Goal: Task Accomplishment & Management: Manage account settings

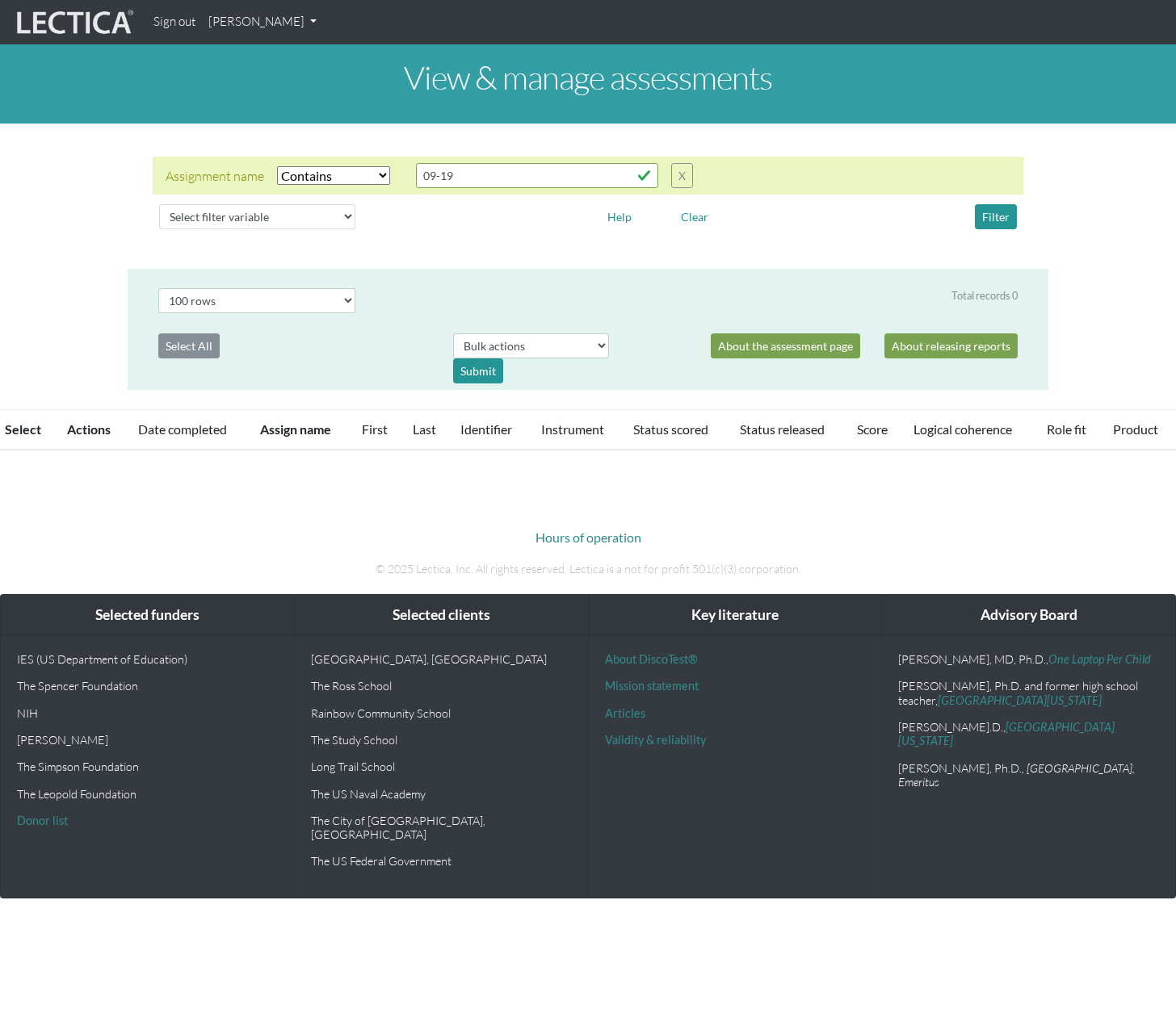
select select "icontains"
select select "100"
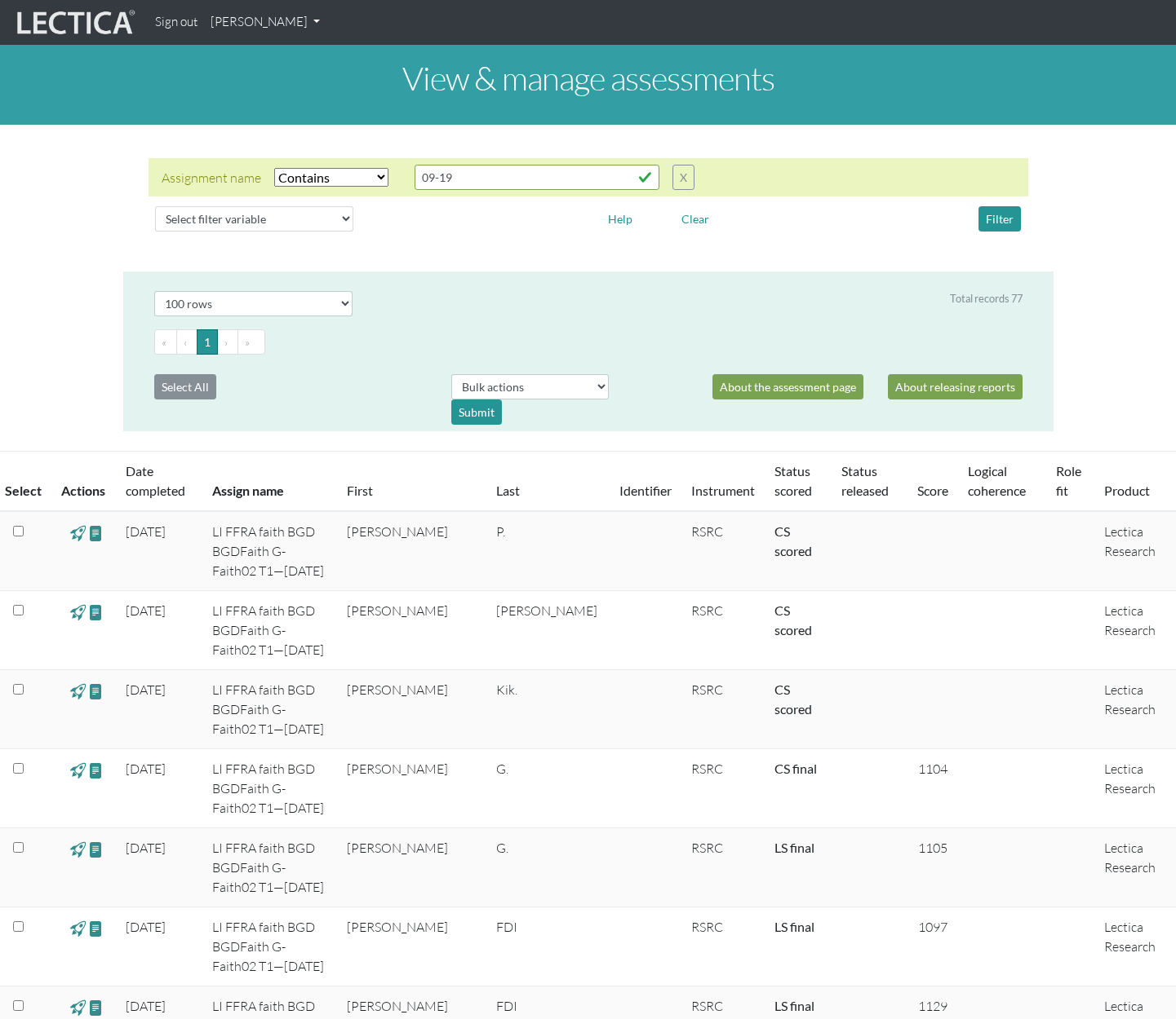
drag, startPoint x: 1179, startPoint y: 104, endPoint x: 1177, endPoint y: 74, distance: 30.1
click at [300, 29] on link "[PERSON_NAME]" at bounding box center [265, 23] width 123 height 32
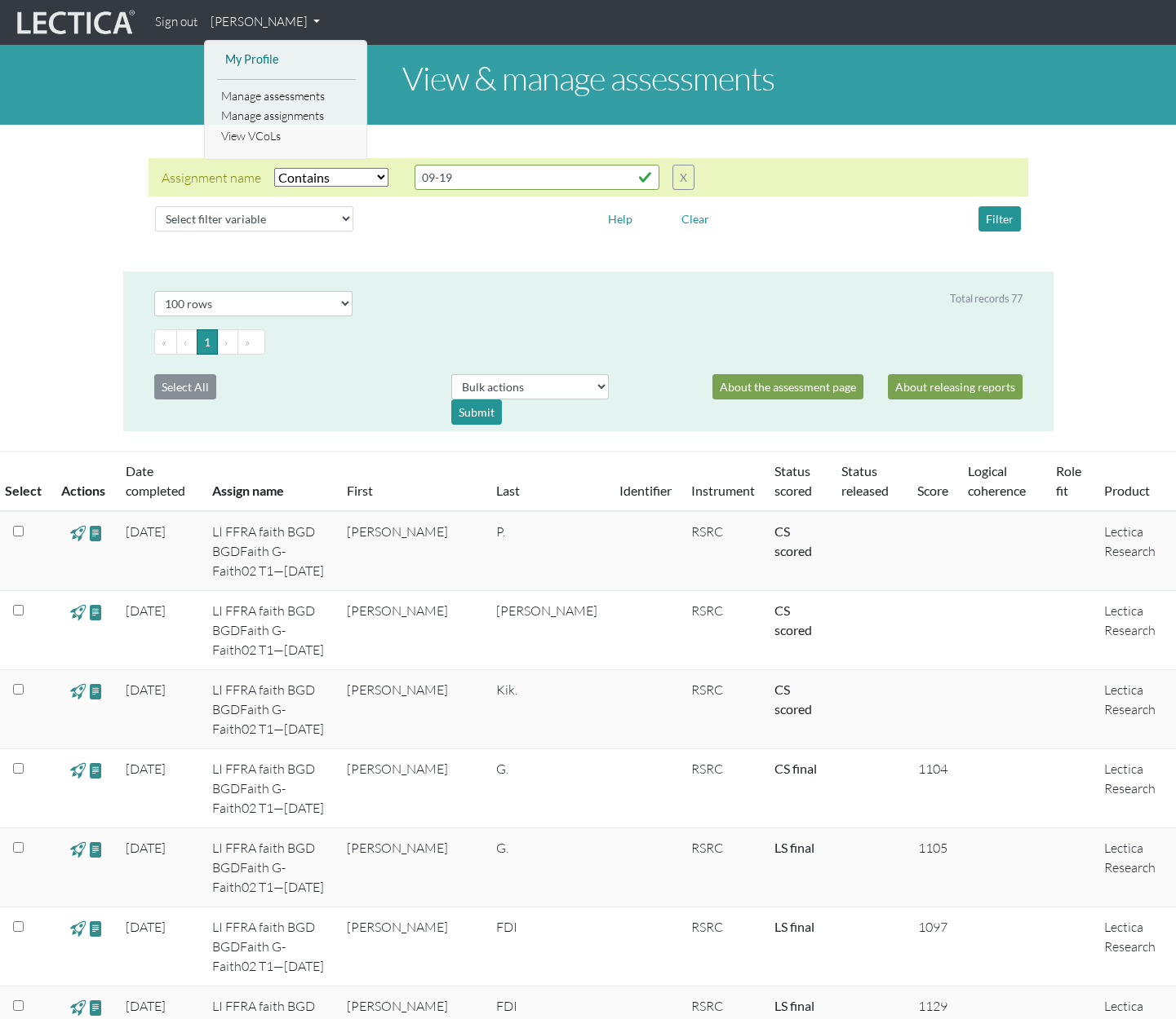
click at [269, 66] on link "My Profile" at bounding box center [286, 60] width 130 height 21
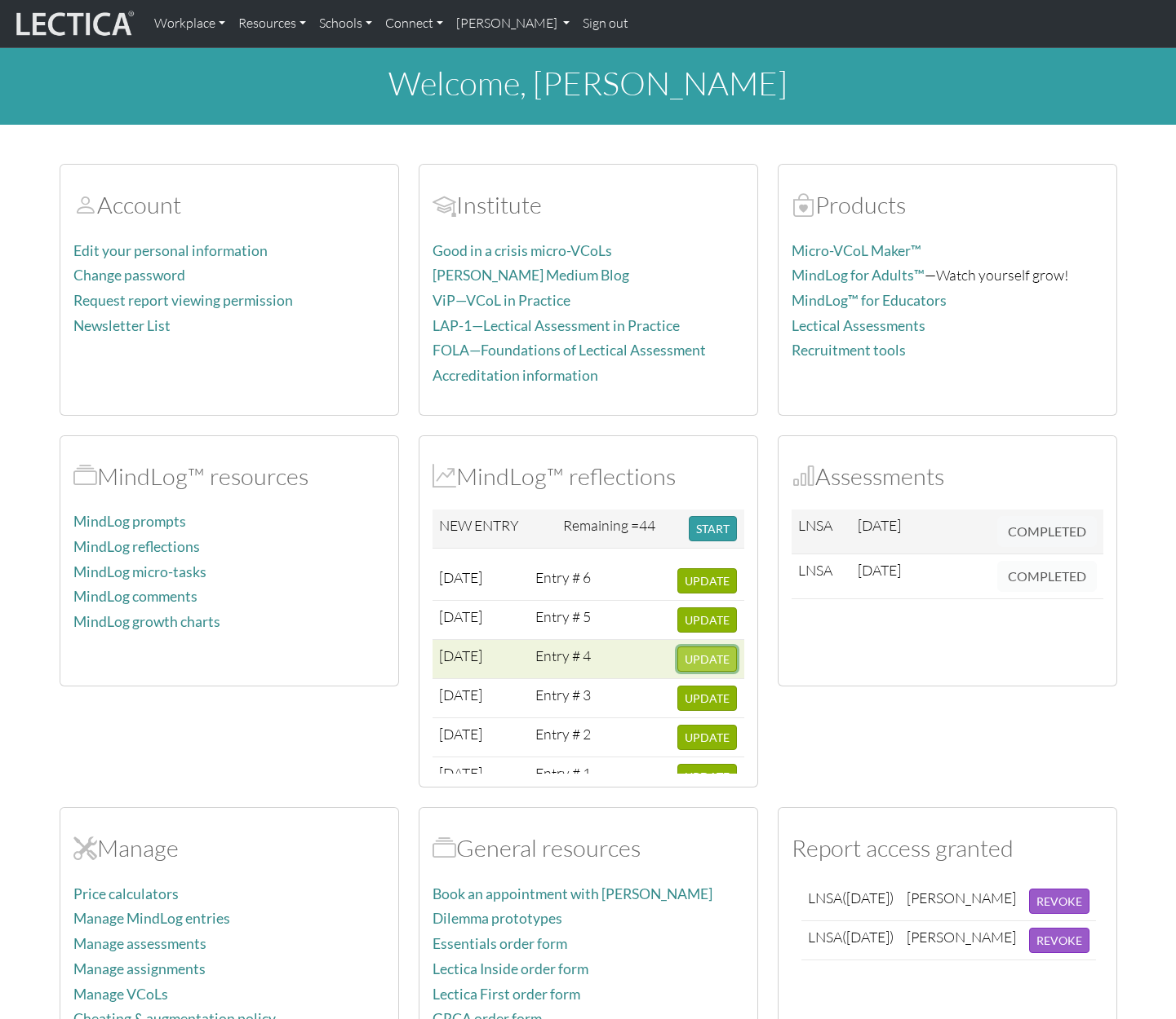
click at [693, 663] on span "UPDATE" at bounding box center [707, 659] width 45 height 14
